Goal: Transaction & Acquisition: Purchase product/service

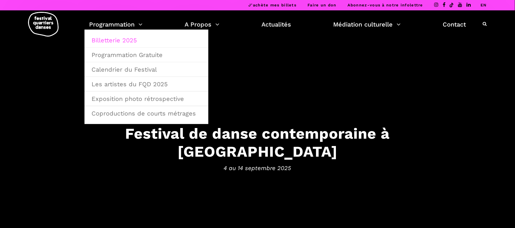
click at [125, 39] on link "Billetterie 2025" at bounding box center [146, 40] width 117 height 14
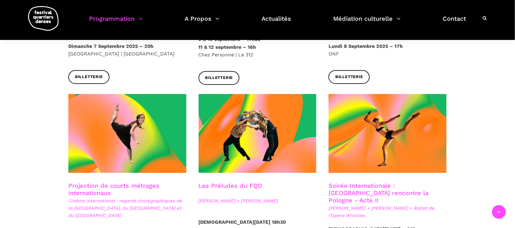
scroll to position [572, 0]
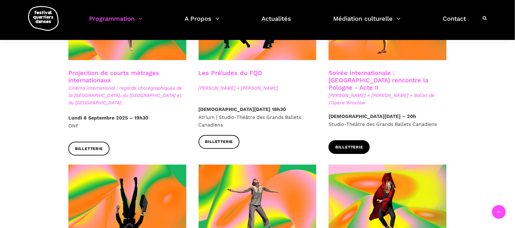
click at [357, 144] on span "Billetterie" at bounding box center [349, 147] width 28 height 6
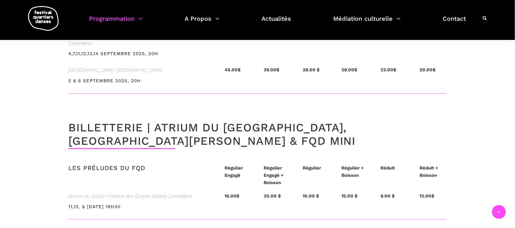
scroll to position [1372, 0]
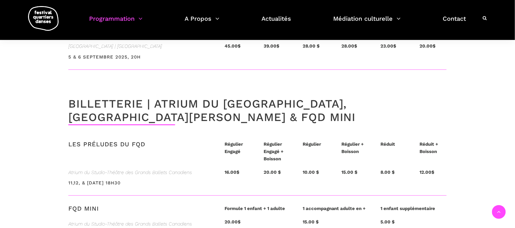
click at [351, 170] on strong "15.00 $" at bounding box center [349, 172] width 16 height 5
click at [113, 141] on div "LES PRÉLUDES DU FQD Régulier Engagé Régulier Engagé + Boisson Régulier Régulier…" at bounding box center [257, 173] width 402 height 65
click at [130, 169] on div "Atrium du Studio-Théâtre des Grands Ballets Canadiens 11,12, & 13 septembre 202…" at bounding box center [140, 182] width 156 height 27
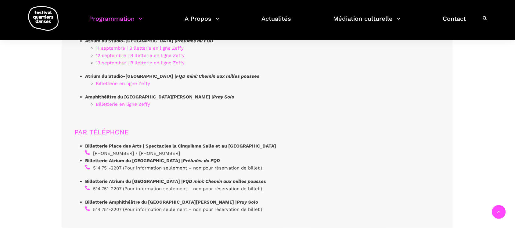
scroll to position [1753, 0]
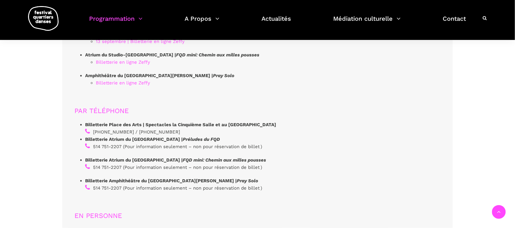
click at [104, 107] on span "PAR TÉLÉPHONE" at bounding box center [101, 111] width 54 height 8
click at [113, 212] on span "EN PERSONNE" at bounding box center [98, 216] width 48 height 8
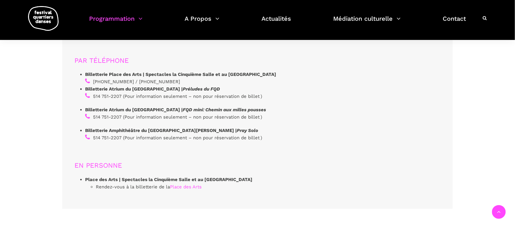
scroll to position [1791, 0]
